Goal: Task Accomplishment & Management: Manage account settings

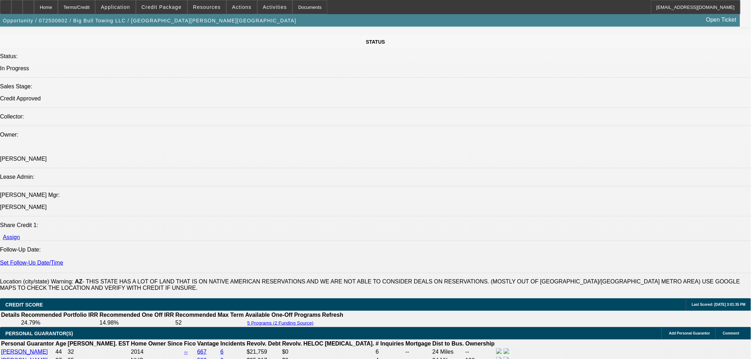
select select "0.1"
select select "2"
select select "0.1"
select select "4"
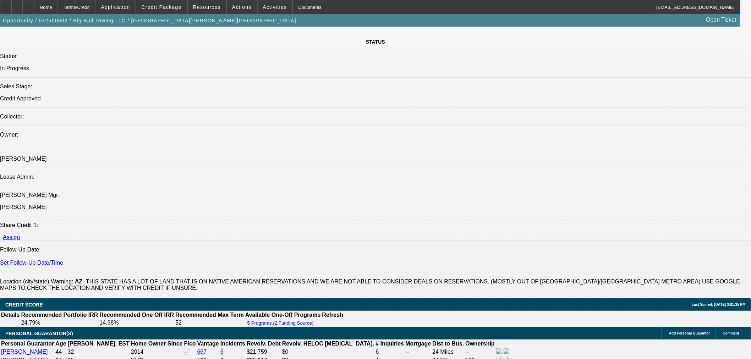
select select "0.1"
select select "2"
select select "0.1"
select select "4"
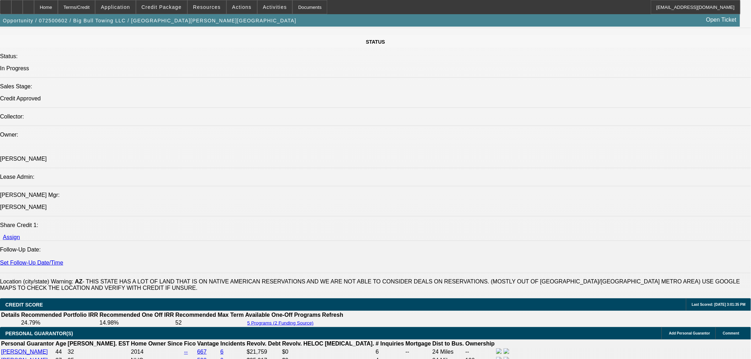
select select "0.1"
select select "2"
select select "0.1"
select select "4"
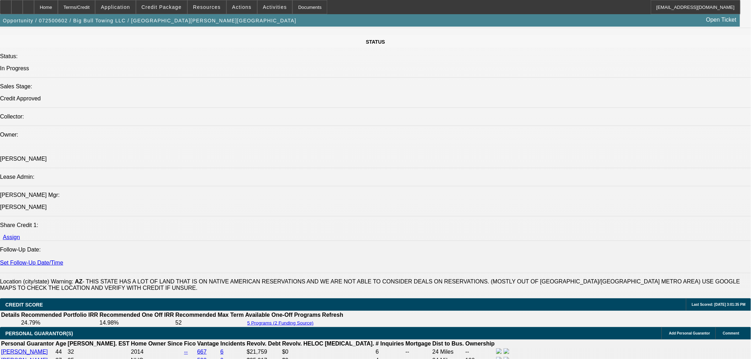
select select "0.1"
select select "2"
select select "0.1"
select select "4"
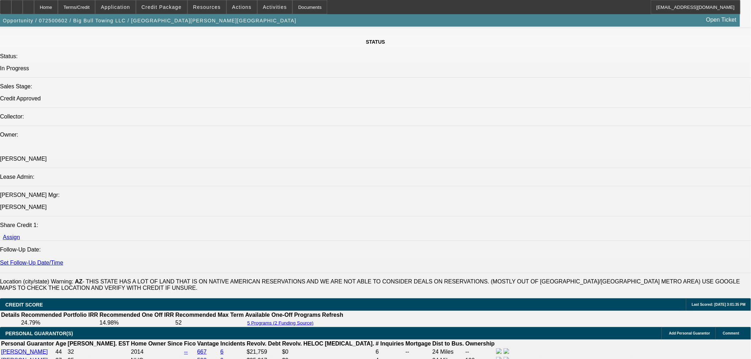
scroll to position [977, 0]
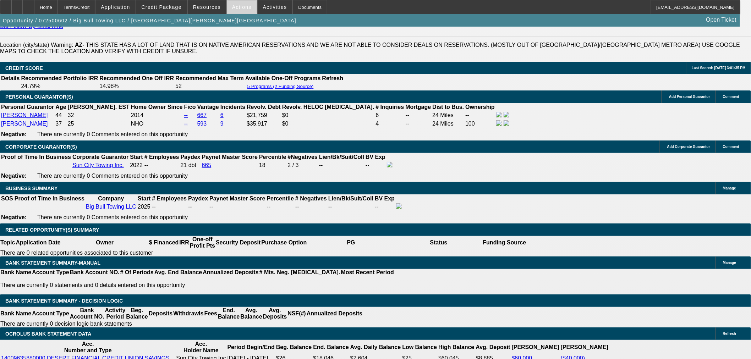
click at [242, 11] on span at bounding box center [242, 7] width 30 height 17
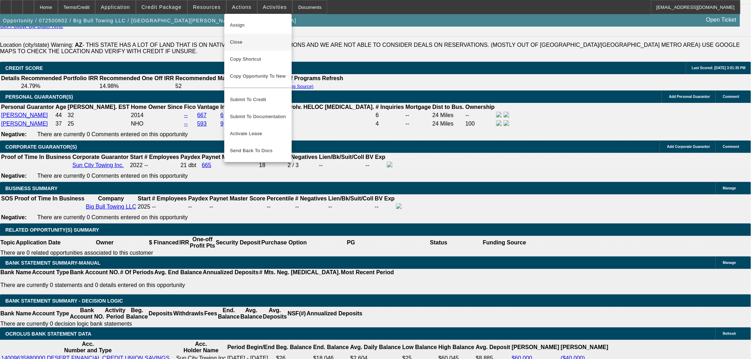
click at [252, 37] on button "Close" at bounding box center [257, 42] width 67 height 17
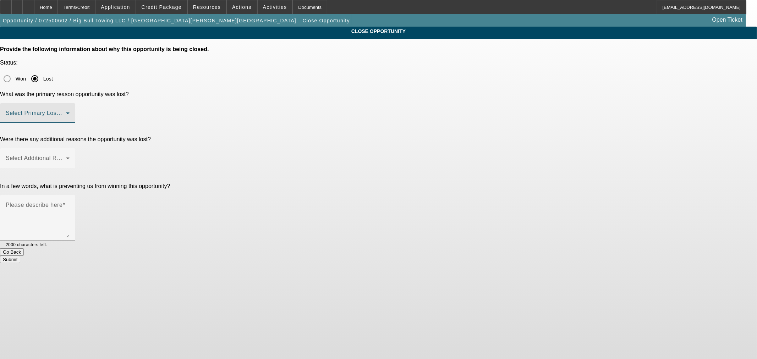
click at [66, 112] on span at bounding box center [36, 116] width 60 height 9
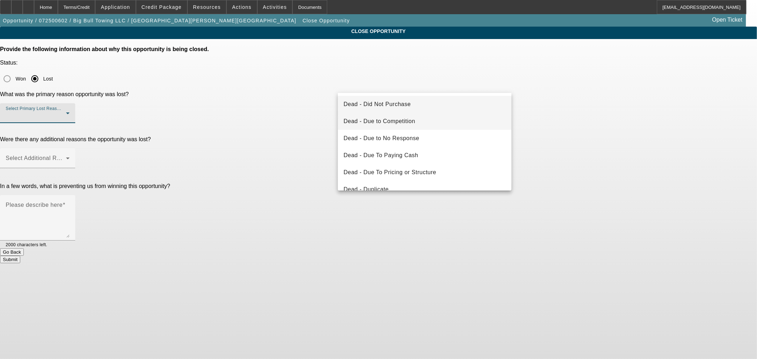
click at [393, 125] on span "Dead - Due to Competition" at bounding box center [380, 121] width 72 height 9
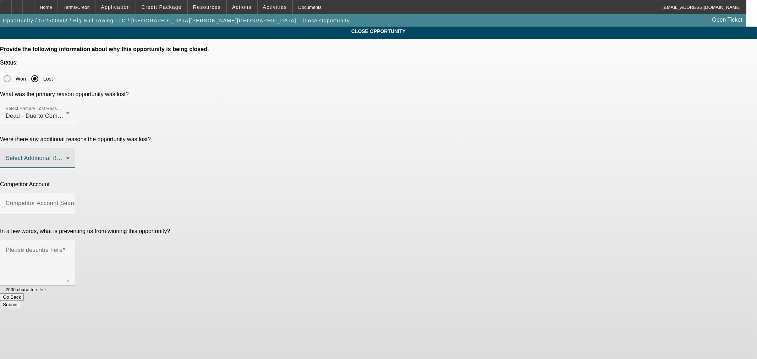
click at [66, 157] on span at bounding box center [36, 161] width 60 height 9
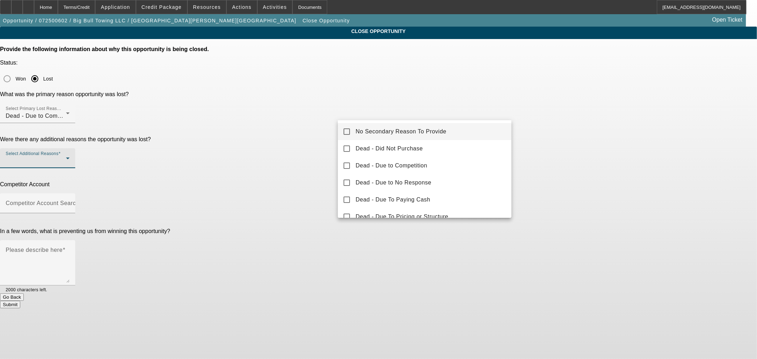
click at [388, 130] on span "No Secondary Reason To Provide" at bounding box center [401, 131] width 91 height 9
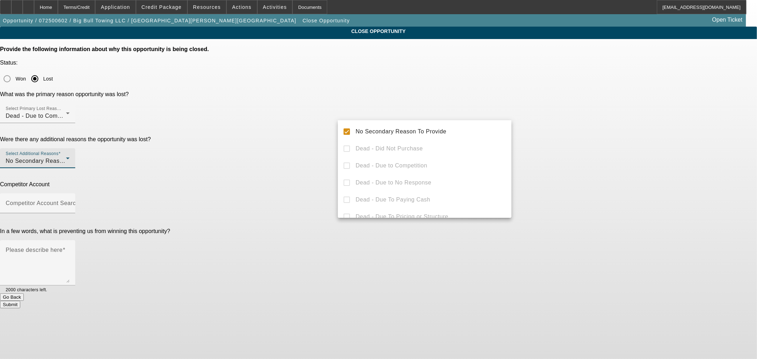
click at [315, 136] on div at bounding box center [378, 179] width 757 height 359
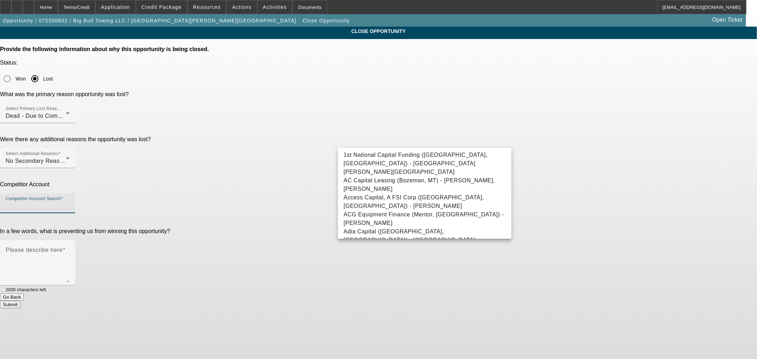
click at [70, 202] on input "Competitor Account Search" at bounding box center [38, 206] width 64 height 9
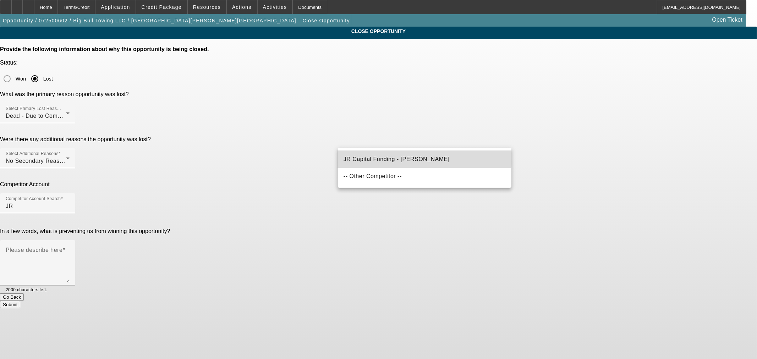
click at [388, 155] on span "JR Capital Funding - [PERSON_NAME]" at bounding box center [397, 159] width 106 height 9
type input "JR Capital Funding - [PERSON_NAME]"
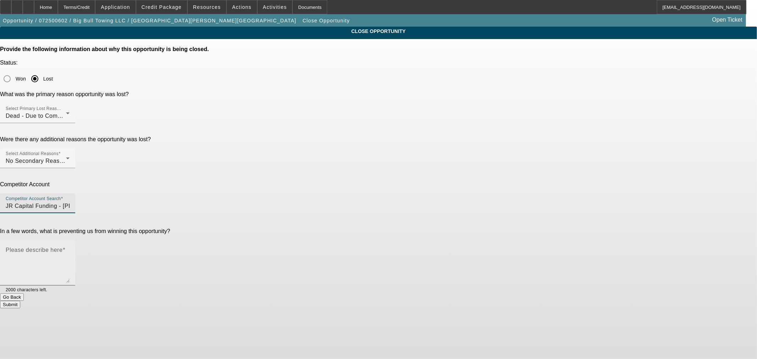
click at [70, 249] on textarea "Please describe here" at bounding box center [38, 266] width 64 height 34
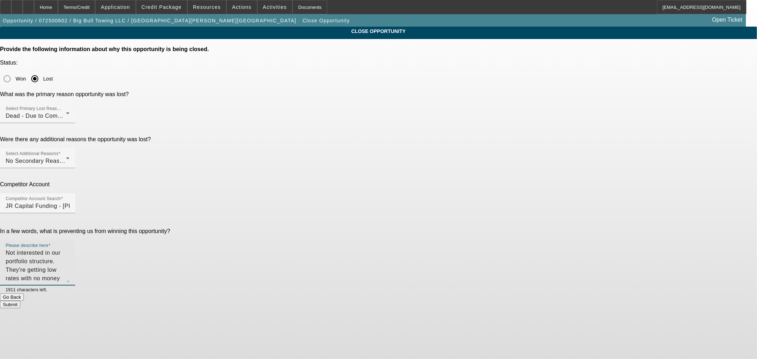
type textarea "Not interested in our portfolio structure. They're getting low rates with no mo…"
click at [20, 301] on button "Submit" at bounding box center [10, 304] width 20 height 7
